Goal: Navigation & Orientation: Find specific page/section

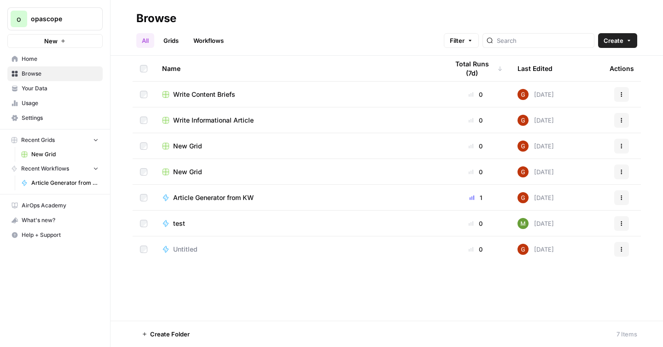
click at [41, 87] on span "Your Data" at bounding box center [60, 88] width 77 height 8
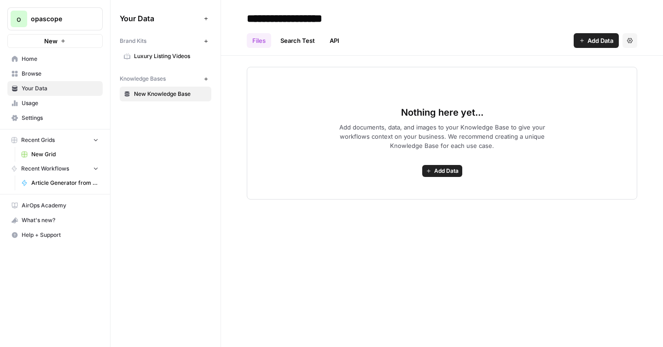
click at [205, 42] on icon "button" at bounding box center [206, 41] width 5 height 5
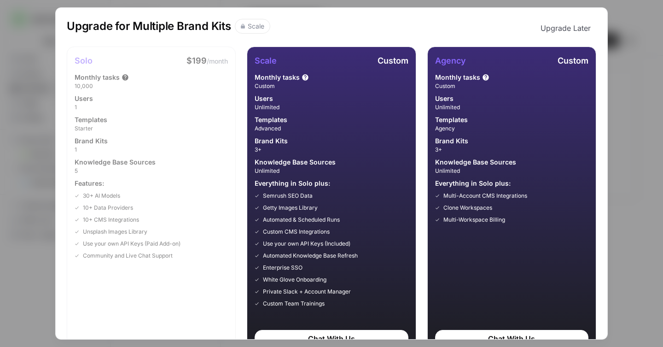
click at [640, 52] on div "Upgrade for Multiple Brand Kits Scale Upgrade Later Solo $199 /month Monthly ta…" at bounding box center [331, 173] width 663 height 347
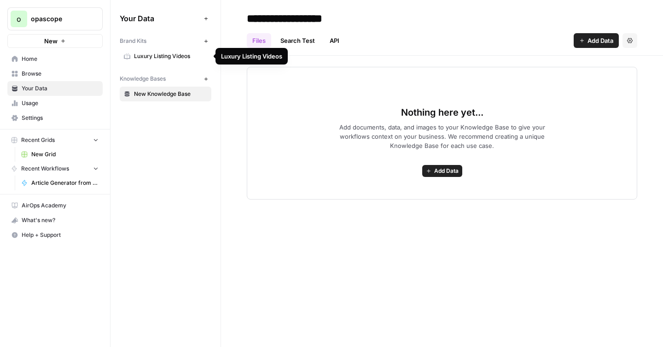
click at [164, 59] on span "Luxury Listing Videos" at bounding box center [170, 56] width 73 height 8
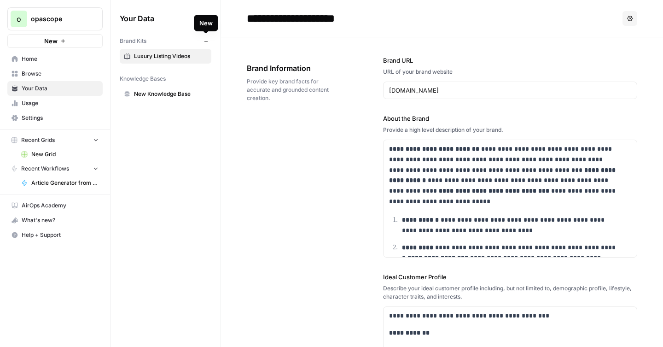
click at [205, 42] on icon "button" at bounding box center [206, 41] width 5 height 5
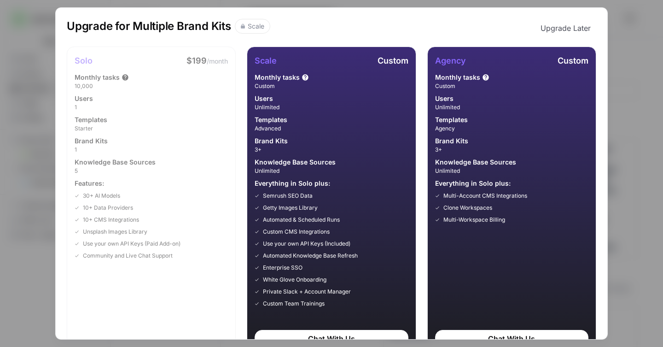
click at [42, 214] on div "Upgrade for Multiple Brand Kits Scale Upgrade Later Solo $199 /month Monthly ta…" at bounding box center [331, 173] width 663 height 347
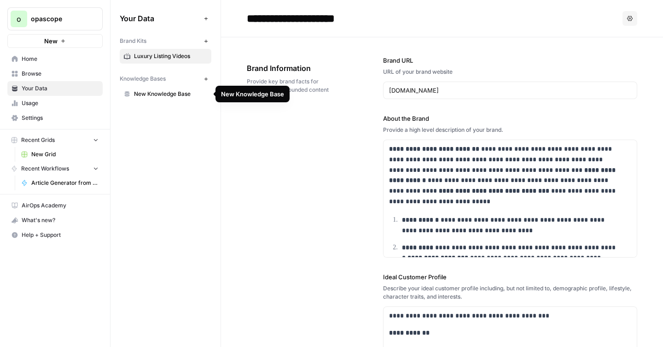
click at [148, 95] on span "New Knowledge Base" at bounding box center [170, 94] width 73 height 8
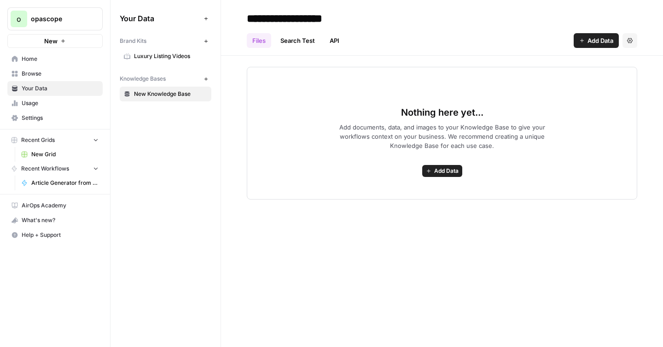
click at [295, 47] on link "Search Test" at bounding box center [298, 40] width 46 height 15
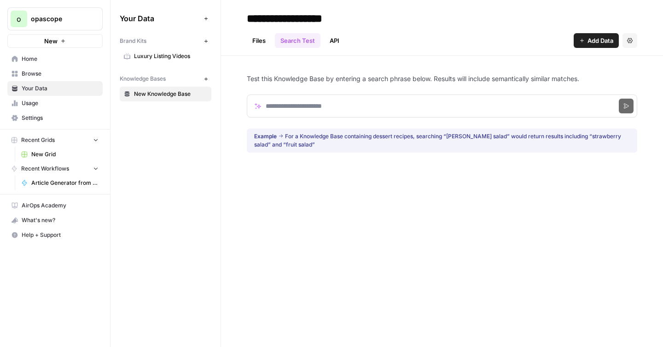
click at [335, 46] on link "API" at bounding box center [334, 40] width 21 height 15
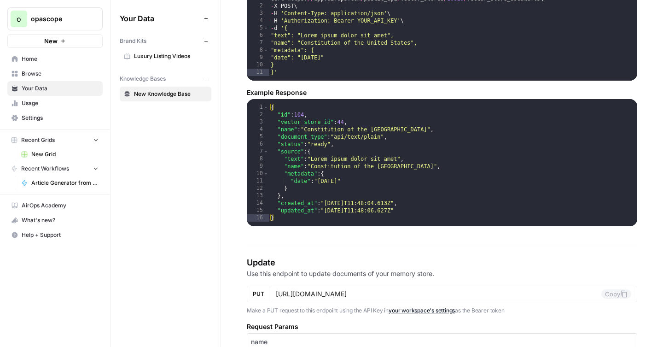
scroll to position [1018, 0]
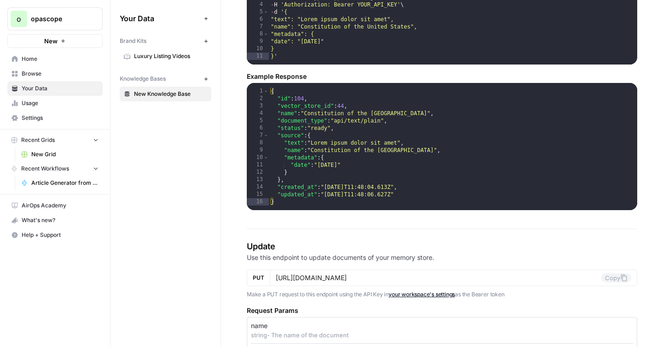
click at [24, 59] on span "Home" at bounding box center [60, 59] width 77 height 8
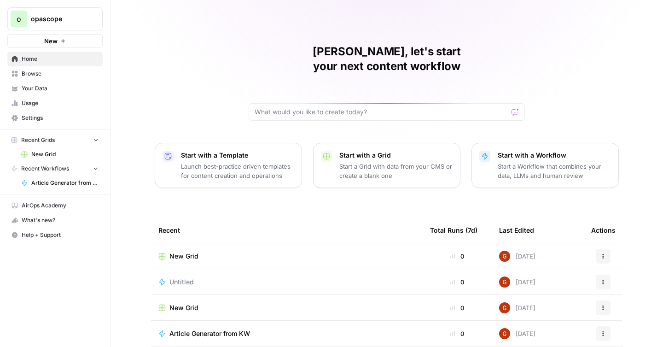
click at [30, 89] on span "Your Data" at bounding box center [60, 88] width 77 height 8
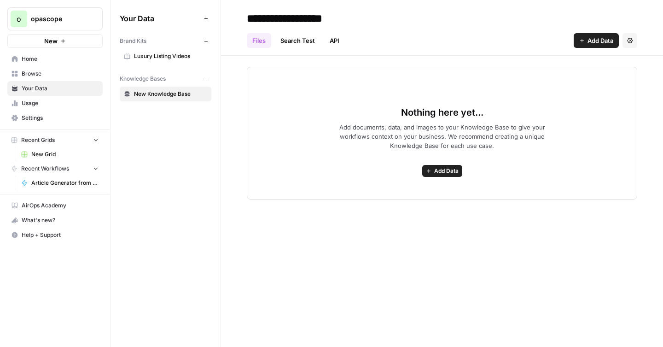
click at [146, 54] on span "Luxury Listing Videos" at bounding box center [170, 56] width 73 height 8
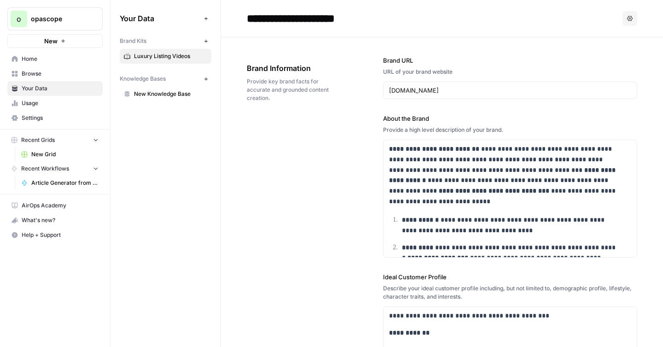
click at [206, 43] on icon "button" at bounding box center [206, 41] width 5 height 5
click at [206, 17] on icon "button" at bounding box center [206, 18] width 5 height 5
